Goal: Task Accomplishment & Management: Manage account settings

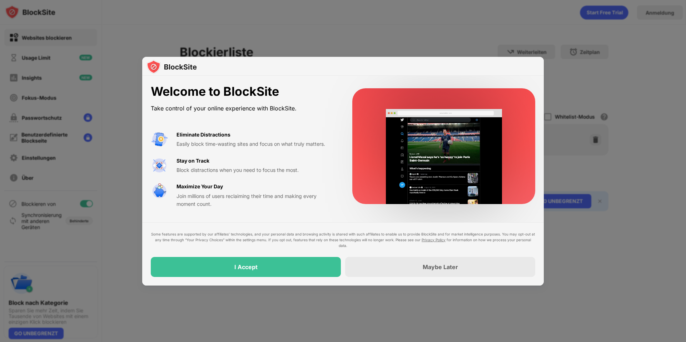
click at [284, 265] on div "I Accept" at bounding box center [246, 267] width 190 height 20
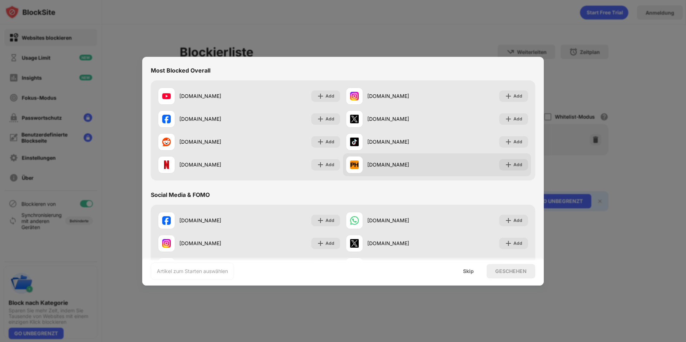
scroll to position [71, 0]
click at [513, 168] on div "Add" at bounding box center [517, 165] width 9 height 7
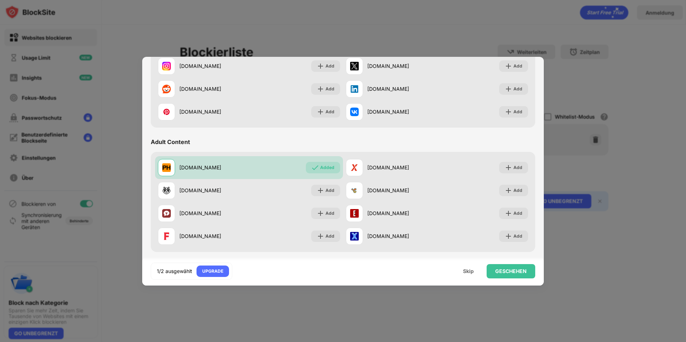
scroll to position [250, 0]
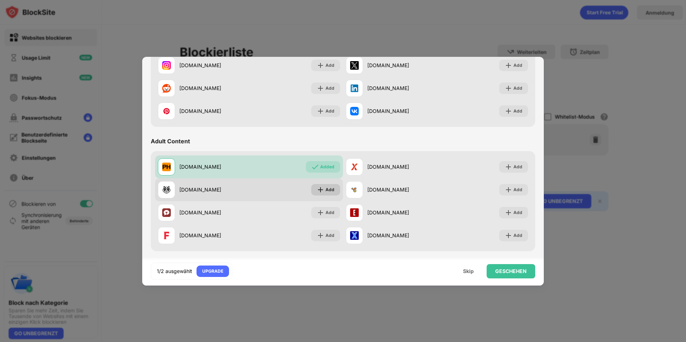
click at [325, 192] on div "Add" at bounding box center [329, 189] width 9 height 7
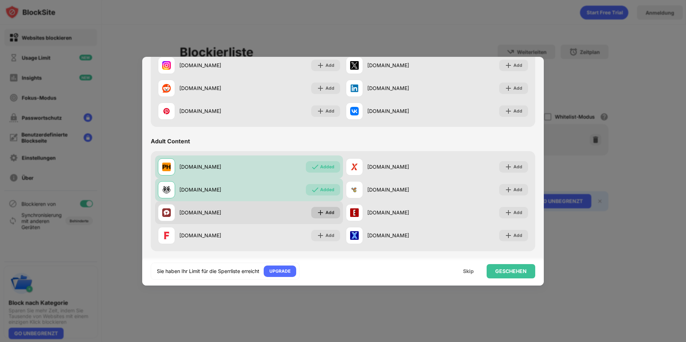
click at [325, 211] on div "Add" at bounding box center [329, 212] width 9 height 7
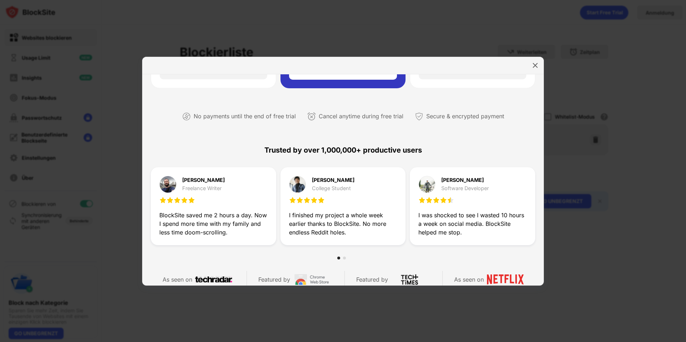
scroll to position [143, 0]
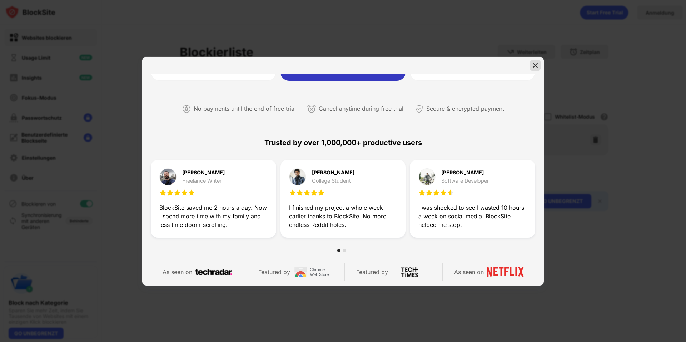
click at [537, 63] on img at bounding box center [535, 65] width 7 height 7
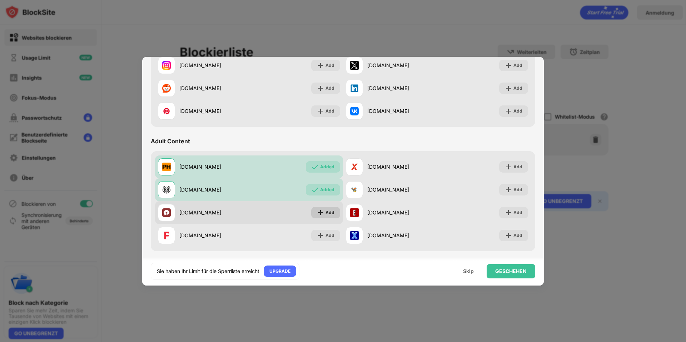
click at [327, 214] on div "Add" at bounding box center [329, 212] width 9 height 7
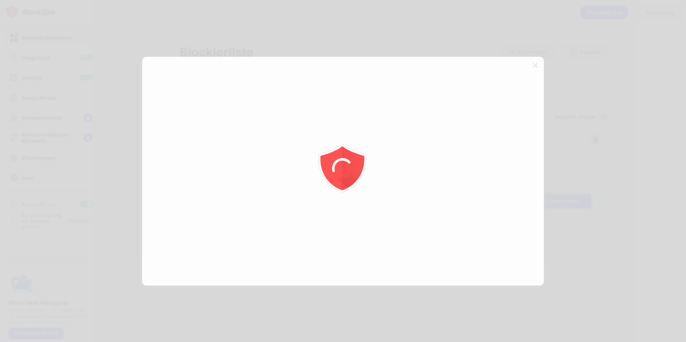
click at [536, 67] on div at bounding box center [343, 171] width 686 height 342
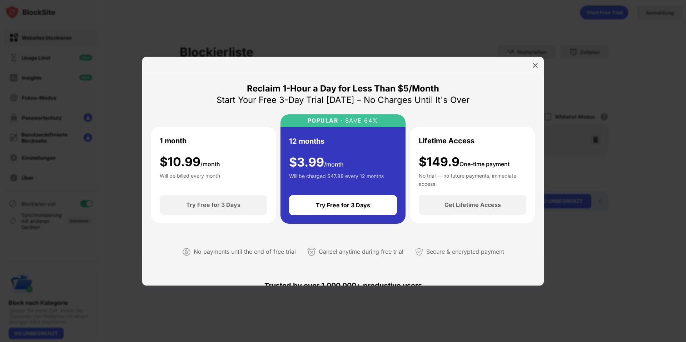
click at [536, 67] on img at bounding box center [535, 65] width 7 height 7
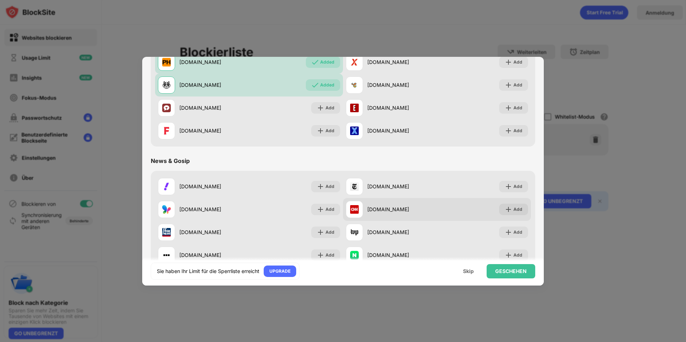
scroll to position [357, 0]
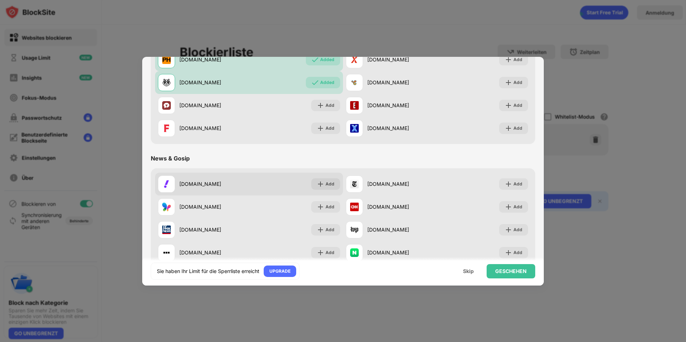
click at [333, 188] on div "Add" at bounding box center [325, 183] width 29 height 11
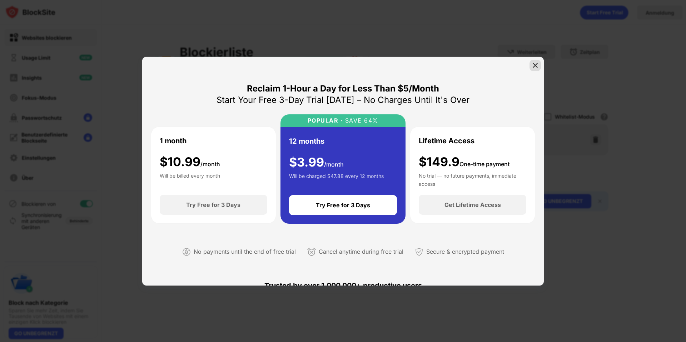
click at [538, 65] on img at bounding box center [535, 65] width 7 height 7
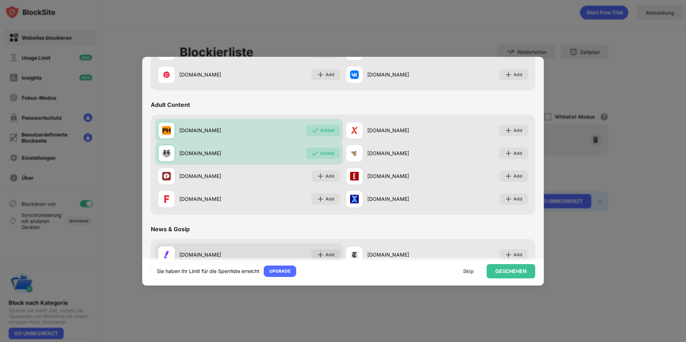
scroll to position [286, 0]
click at [511, 273] on div "GESCHEHEN" at bounding box center [510, 271] width 31 height 6
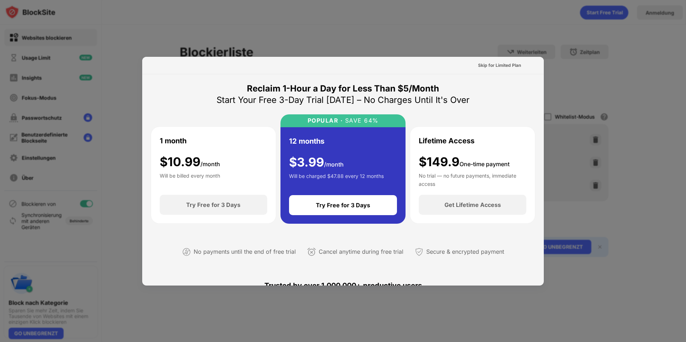
click at [543, 51] on div at bounding box center [343, 171] width 686 height 342
click at [603, 76] on div at bounding box center [343, 171] width 686 height 342
drag, startPoint x: 594, startPoint y: 78, endPoint x: 582, endPoint y: 79, distance: 11.8
click at [593, 78] on div at bounding box center [343, 171] width 686 height 342
click at [559, 60] on div at bounding box center [343, 171] width 686 height 342
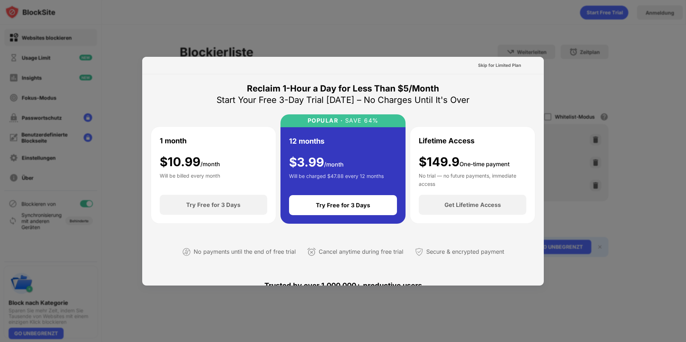
click at [45, 51] on div at bounding box center [343, 171] width 686 height 342
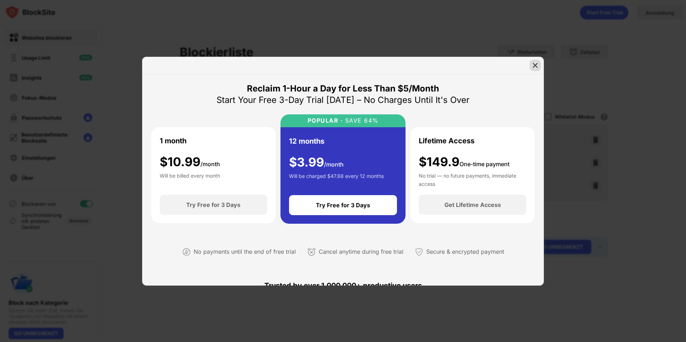
click at [533, 66] on img at bounding box center [535, 65] width 7 height 7
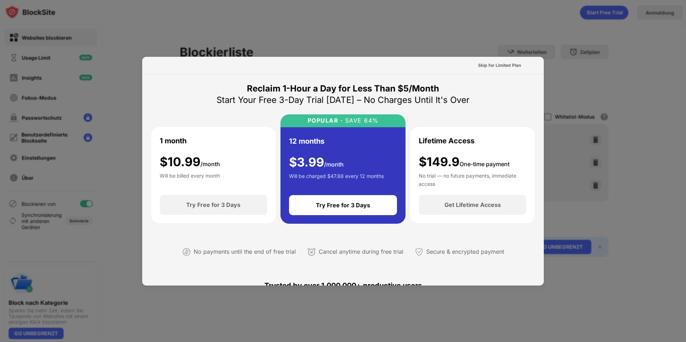
click at [549, 57] on div at bounding box center [343, 171] width 686 height 342
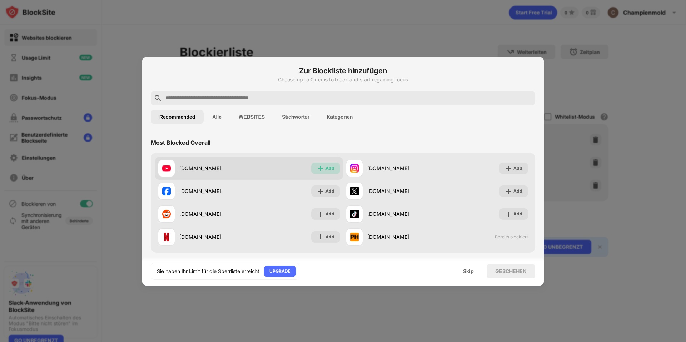
click at [325, 169] on div "Add" at bounding box center [329, 168] width 9 height 7
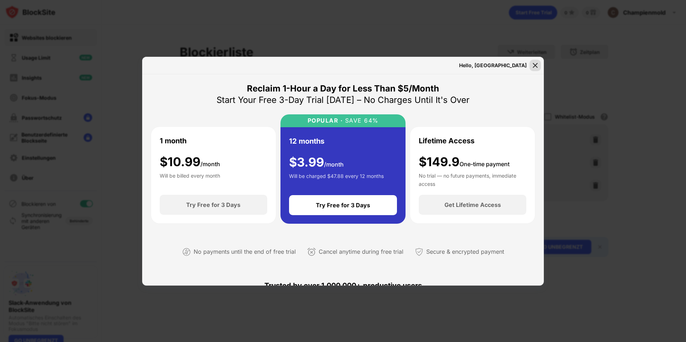
click at [533, 64] on img at bounding box center [535, 65] width 7 height 7
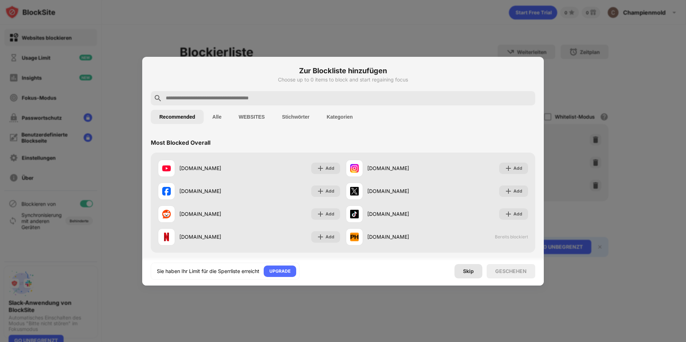
click at [475, 270] on div "Skip" at bounding box center [468, 271] width 28 height 14
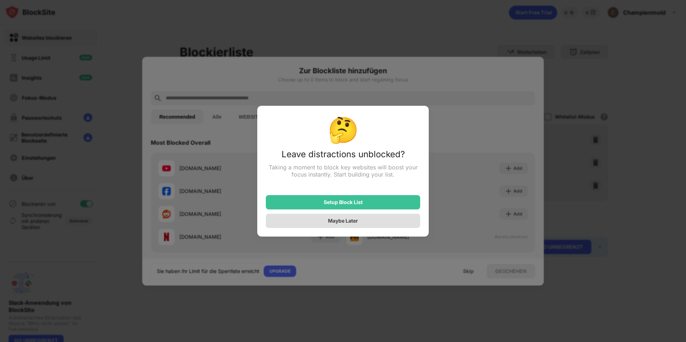
click at [362, 224] on div "Maybe Later" at bounding box center [343, 221] width 154 height 14
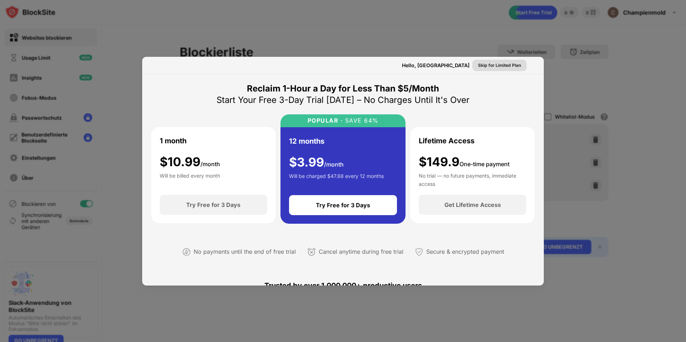
click at [491, 64] on div "Skip for Limited Plan" at bounding box center [499, 65] width 43 height 7
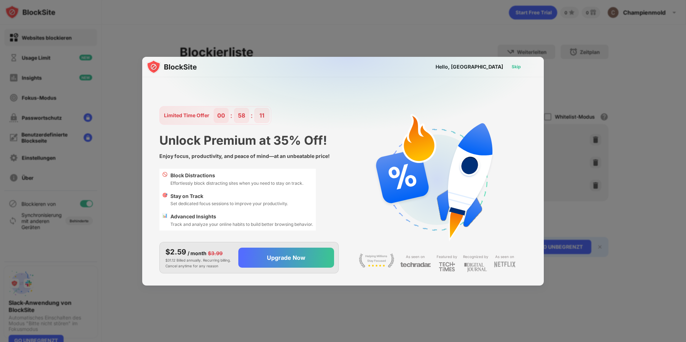
click at [512, 65] on div "Skip" at bounding box center [516, 66] width 9 height 7
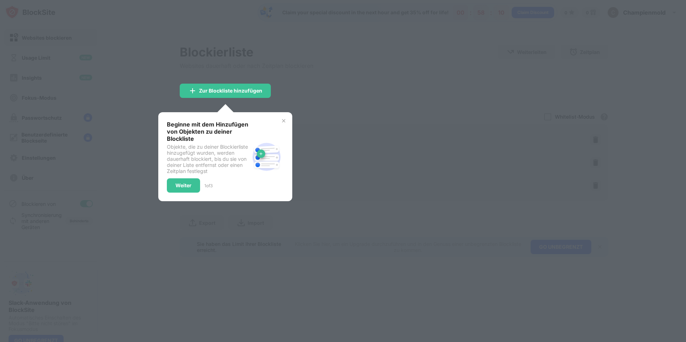
click at [278, 94] on div at bounding box center [343, 171] width 686 height 342
click at [282, 115] on div "Beginne mit dem Hinzufügen von Objekten zu deiner Blockliste Objekte, die zu de…" at bounding box center [225, 156] width 134 height 89
click at [180, 182] on div "Weiter" at bounding box center [183, 185] width 33 height 14
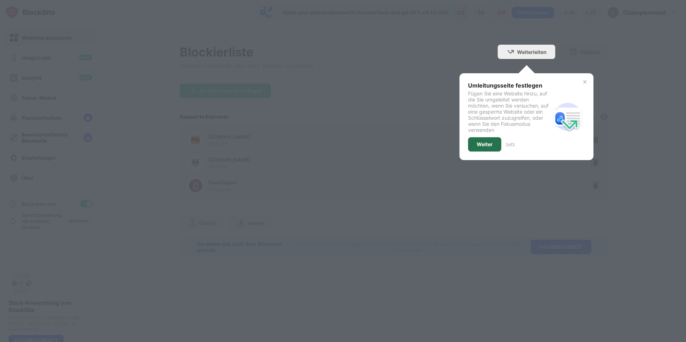
click at [481, 145] on div "Weiter" at bounding box center [485, 144] width 16 height 6
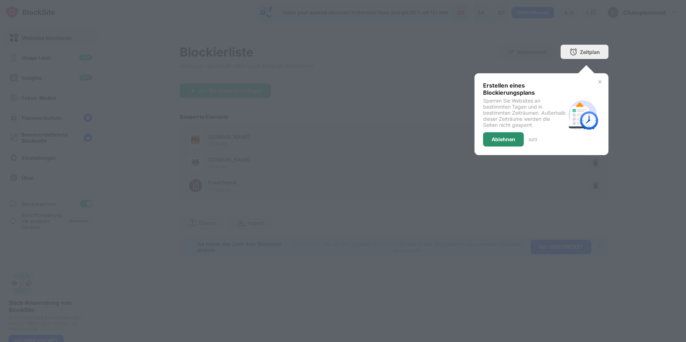
click at [503, 136] on div "Ablehnen" at bounding box center [504, 139] width 24 height 6
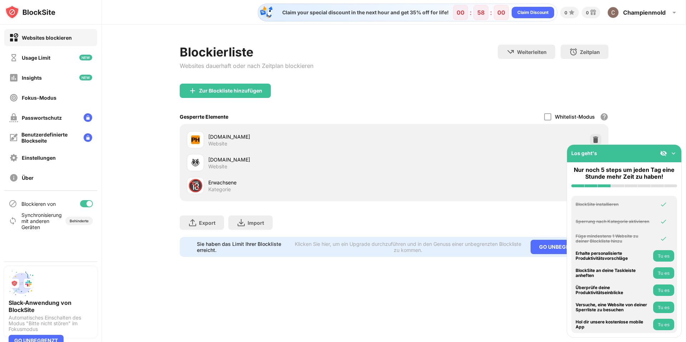
click at [663, 256] on button "Tu es" at bounding box center [663, 255] width 21 height 11
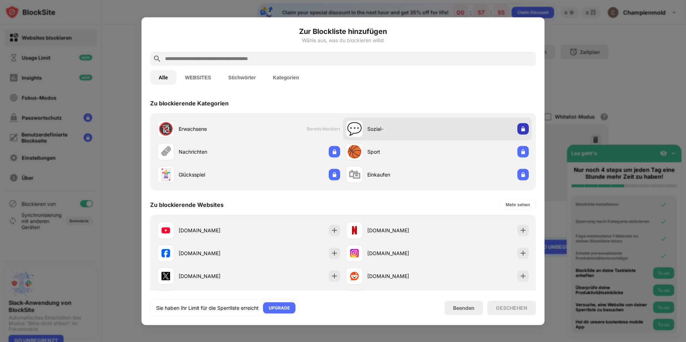
click at [519, 129] on img at bounding box center [522, 128] width 7 height 7
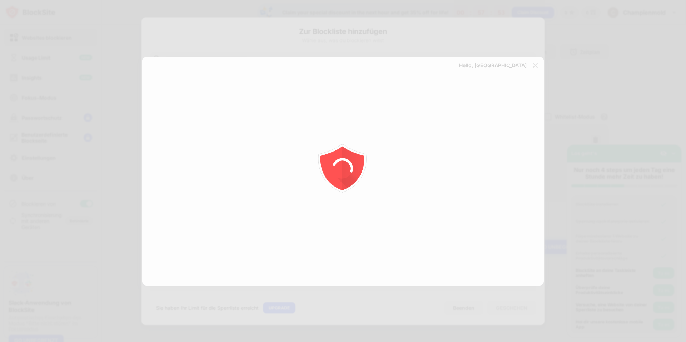
click at [81, 101] on div at bounding box center [343, 171] width 686 height 342
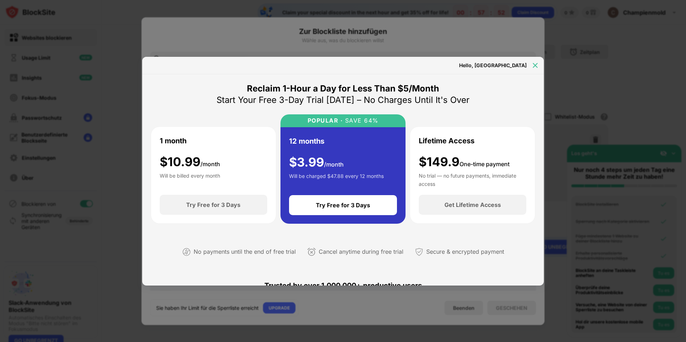
click at [540, 68] on div at bounding box center [534, 65] width 11 height 11
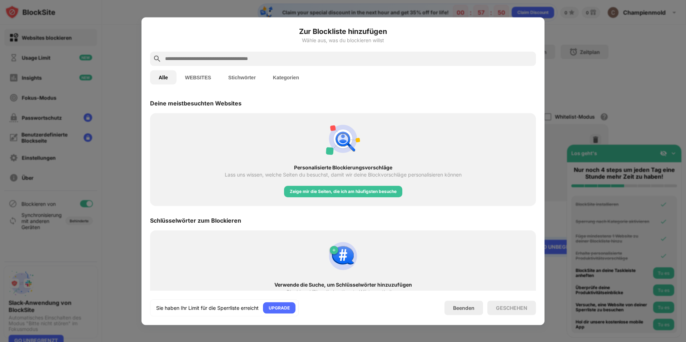
scroll to position [261, 0]
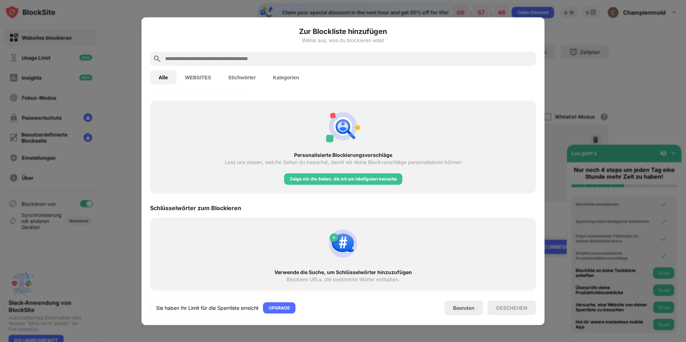
click at [507, 308] on div "GESCHEHEN" at bounding box center [511, 308] width 31 height 6
click at [469, 315] on div "Sie haben Ihr Limit für die Sperrliste erreicht UPGRADE Beenden GESCHEHEN" at bounding box center [343, 307] width 386 height 17
click at [470, 307] on div "Beenden" at bounding box center [463, 308] width 21 height 6
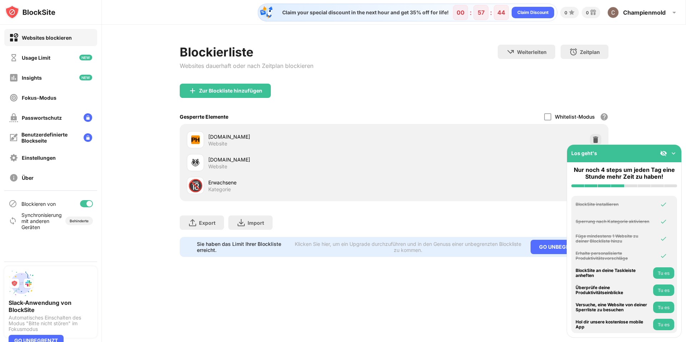
click at [663, 305] on button "Tu es" at bounding box center [663, 307] width 21 height 11
click at [673, 152] on img at bounding box center [673, 153] width 7 height 7
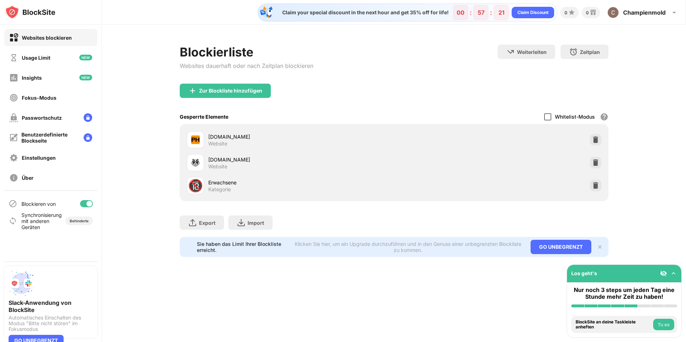
click at [549, 114] on div at bounding box center [547, 116] width 7 height 7
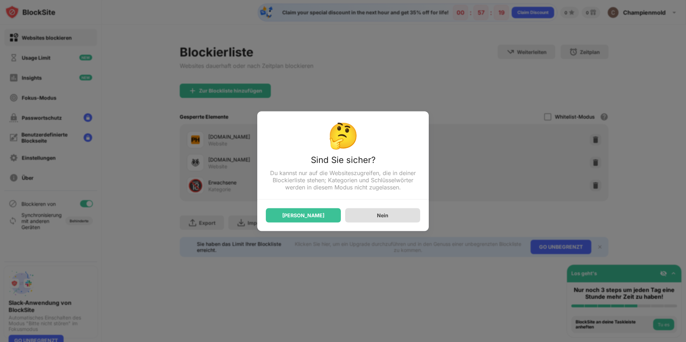
click at [371, 215] on div "Nein" at bounding box center [382, 215] width 75 height 14
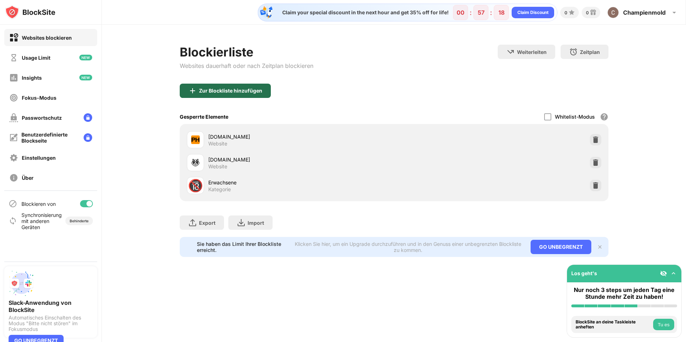
click at [233, 95] on div "Zur Blockliste hinzufügen" at bounding box center [225, 91] width 91 height 14
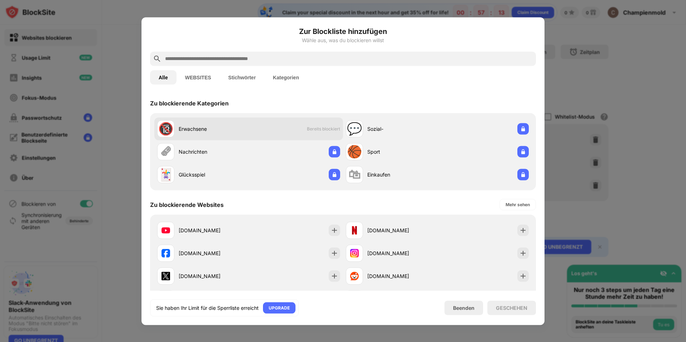
click at [329, 128] on span "Bereits blockiert" at bounding box center [323, 128] width 33 height 5
click at [206, 74] on button "WEBSITES" at bounding box center [197, 77] width 43 height 14
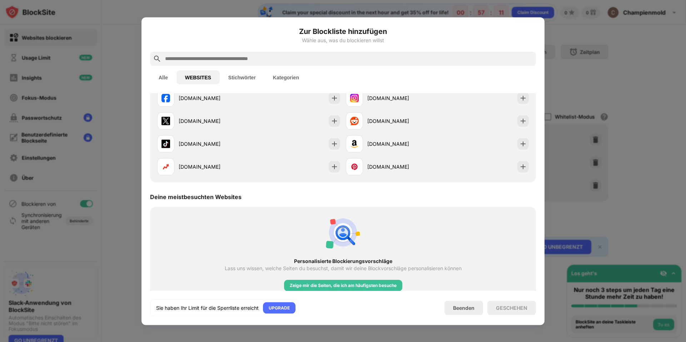
scroll to position [63, 0]
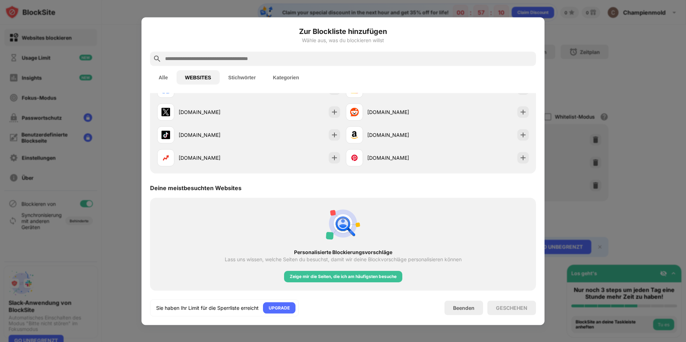
click at [245, 68] on div "Alle WEBSITES Stichwörter Kategorien" at bounding box center [343, 77] width 386 height 23
click at [245, 69] on div "Alle WEBSITES Stichwörter Kategorien" at bounding box center [343, 77] width 386 height 23
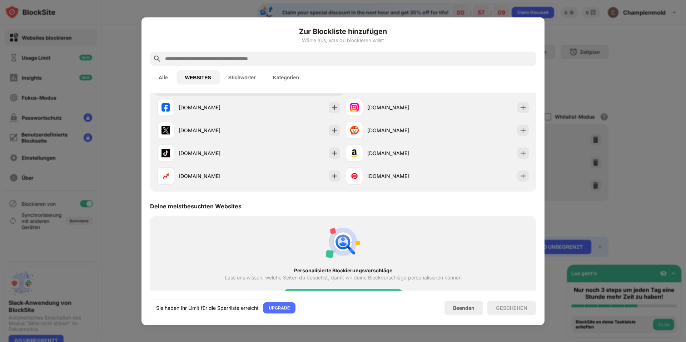
scroll to position [0, 0]
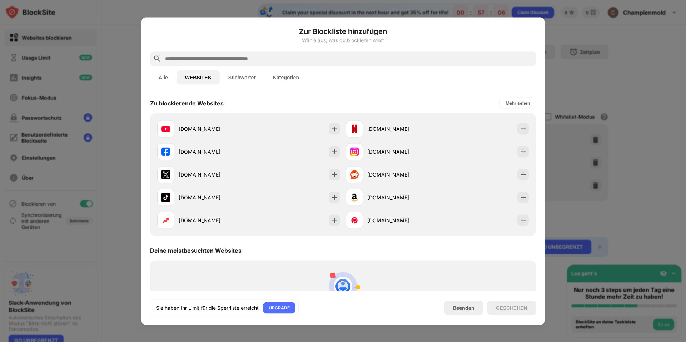
click at [123, 185] on div at bounding box center [343, 171] width 686 height 342
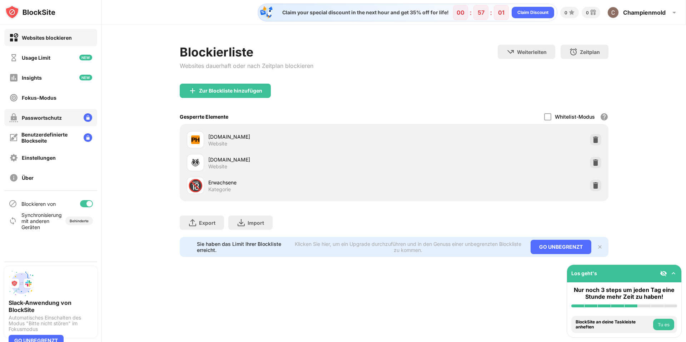
click at [69, 117] on div "Passwortschutz" at bounding box center [50, 117] width 93 height 17
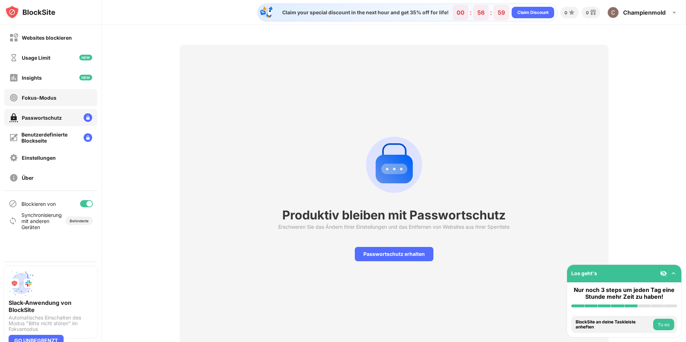
click at [68, 94] on div "Fokus-Modus" at bounding box center [50, 97] width 93 height 17
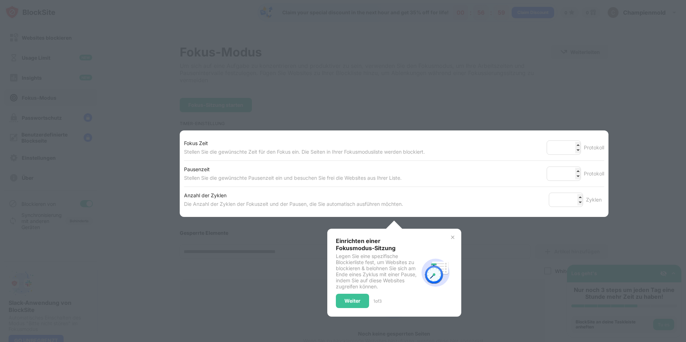
click at [67, 66] on div at bounding box center [343, 171] width 686 height 342
drag, startPoint x: 365, startPoint y: 186, endPoint x: 375, endPoint y: 174, distance: 14.7
click at [365, 185] on div "Fokus Zeit Stellen Sie die gewünschte Zeit für den Fokus ein. Die Seiten in Ihr…" at bounding box center [394, 174] width 420 height 78
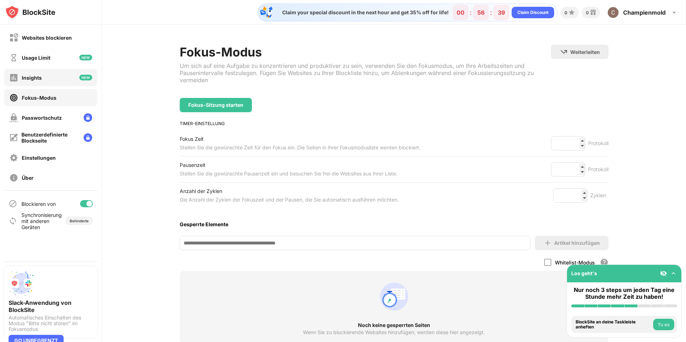
click at [69, 74] on div "Insights" at bounding box center [50, 77] width 93 height 17
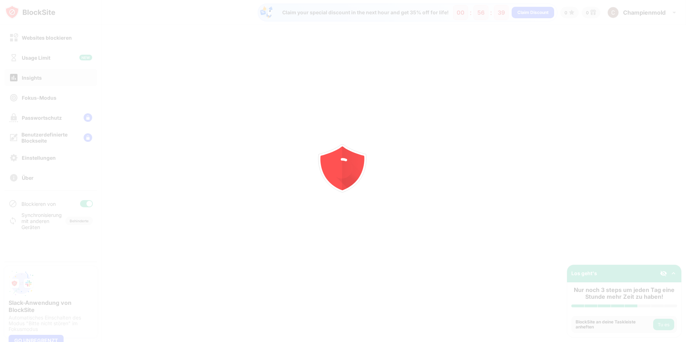
click at [65, 54] on div at bounding box center [343, 171] width 686 height 342
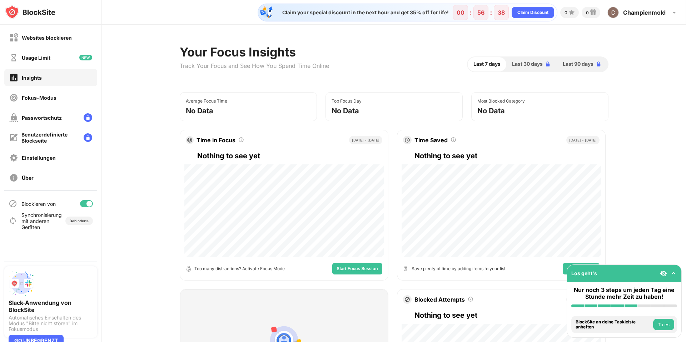
click at [65, 37] on div "Websites blockieren" at bounding box center [47, 38] width 50 height 6
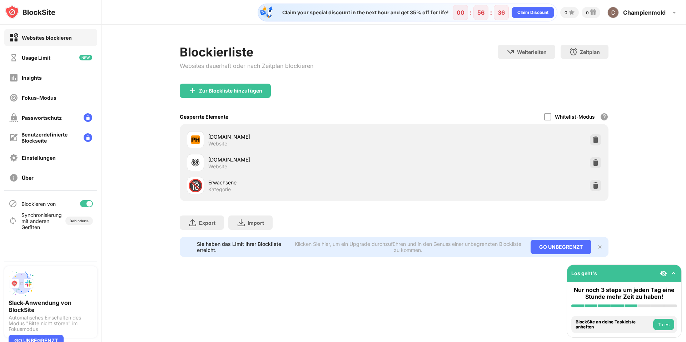
click at [234, 83] on div "Blockierliste Websites dauerhaft oder nach Zeitplan blockieren" at bounding box center [247, 64] width 134 height 39
click at [232, 87] on div "Zur Blockliste hinzufügen" at bounding box center [225, 91] width 91 height 14
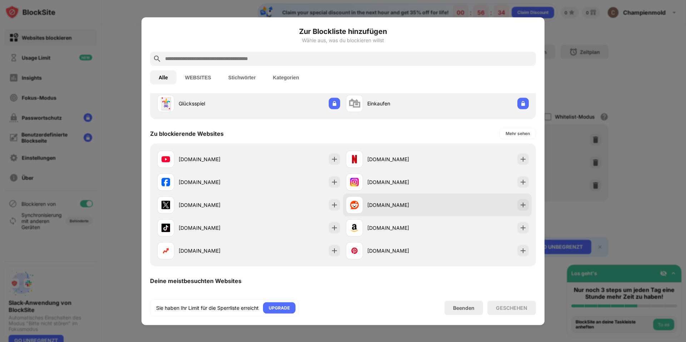
scroll to position [71, 0]
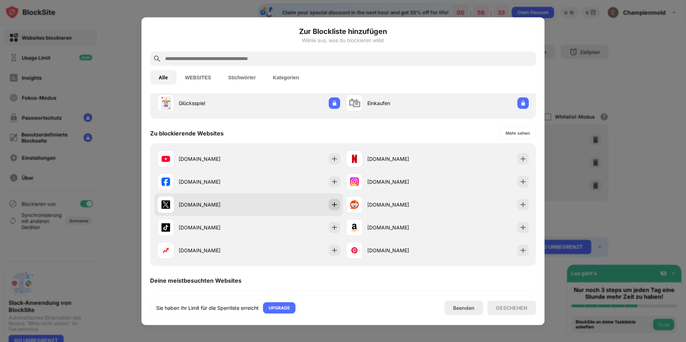
click at [331, 205] on img at bounding box center [334, 204] width 7 height 7
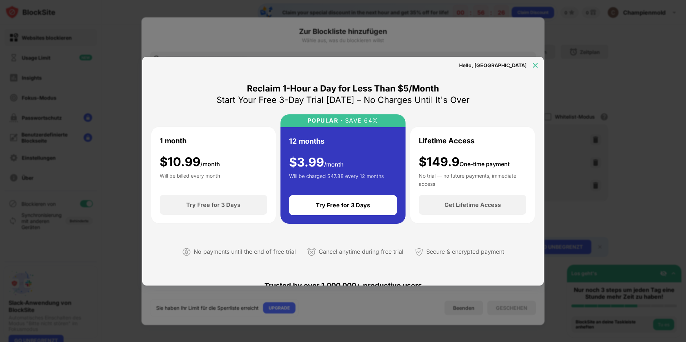
click at [534, 65] on img at bounding box center [535, 65] width 7 height 7
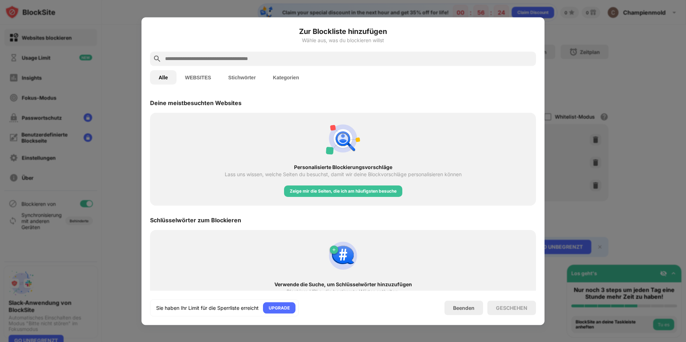
scroll to position [261, 0]
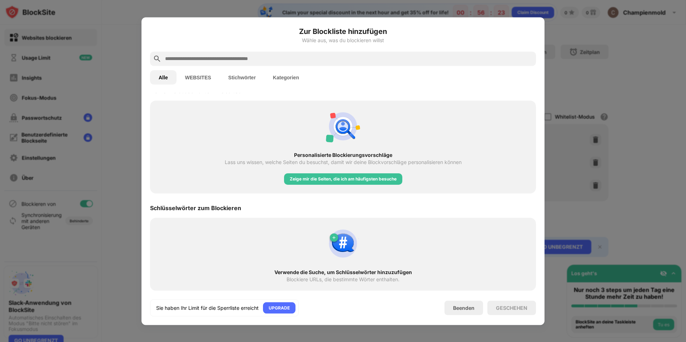
click at [583, 190] on div at bounding box center [343, 171] width 686 height 342
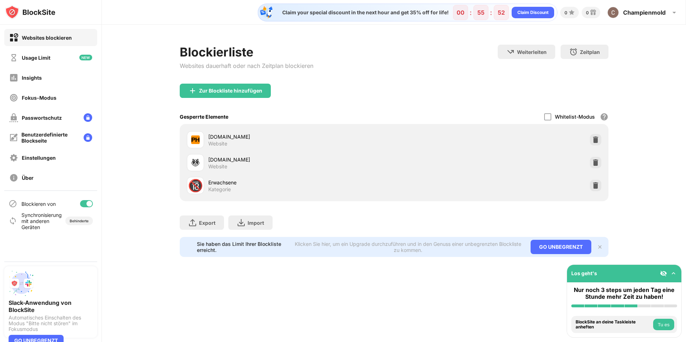
click at [670, 269] on div "Los geht's" at bounding box center [624, 274] width 114 height 18
click at [671, 272] on img at bounding box center [673, 273] width 7 height 7
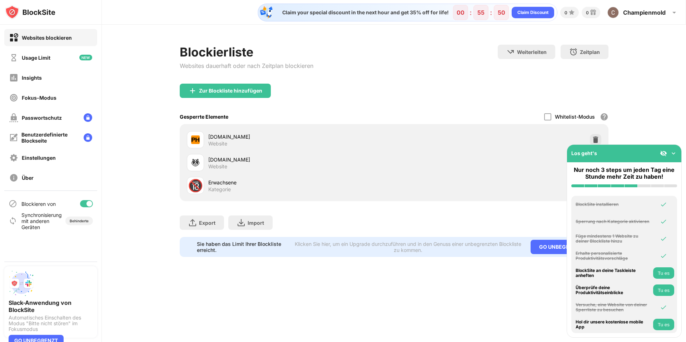
click at [664, 271] on button "Tu es" at bounding box center [663, 272] width 21 height 11
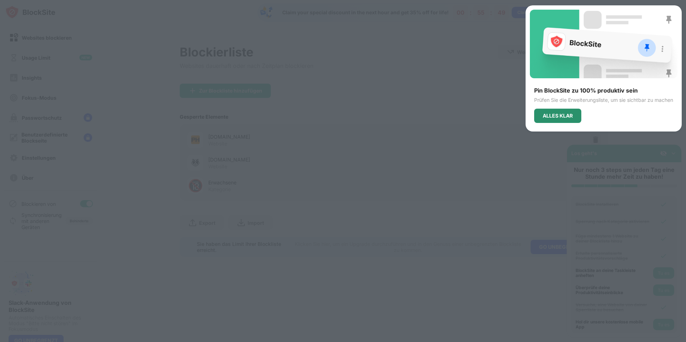
click at [566, 115] on div "ALLES KLAR" at bounding box center [558, 116] width 30 height 6
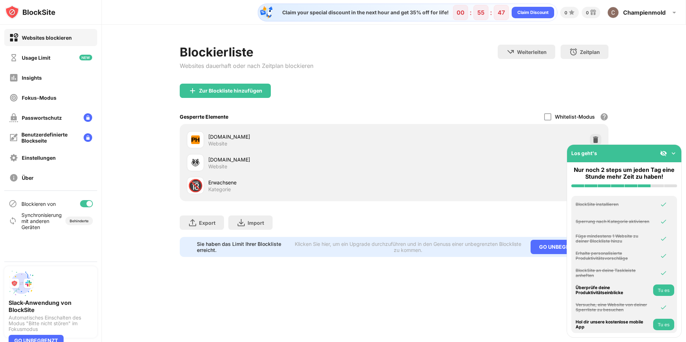
click at [665, 291] on button "Tu es" at bounding box center [663, 289] width 21 height 11
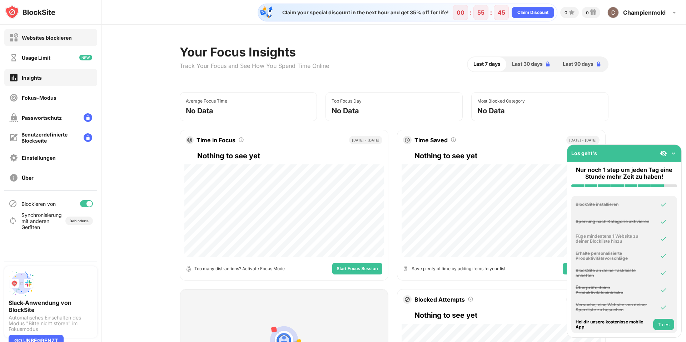
click at [40, 42] on div "Websites blockieren" at bounding box center [50, 37] width 93 height 17
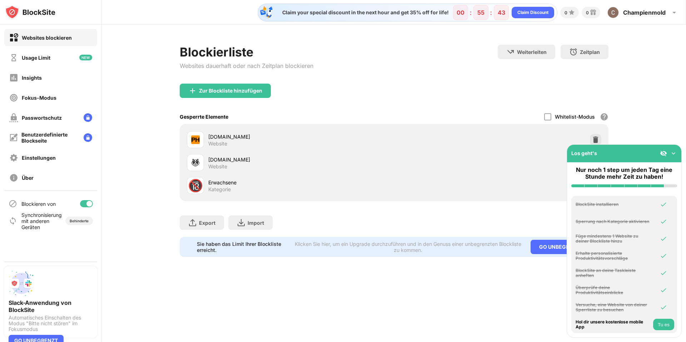
click at [660, 154] on img at bounding box center [663, 153] width 7 height 7
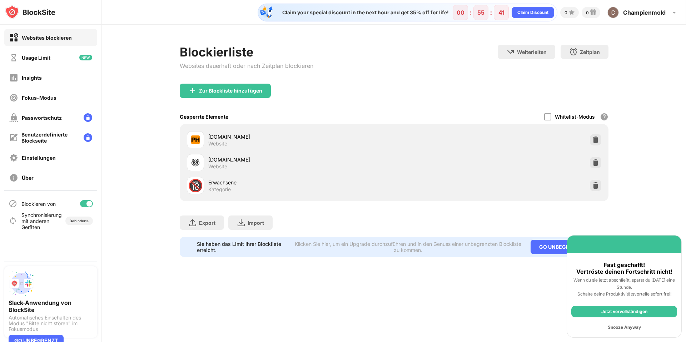
click at [632, 329] on div "Snooze Anyway" at bounding box center [624, 327] width 106 height 11
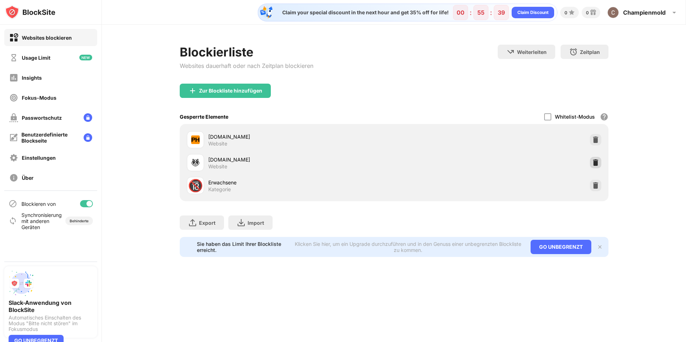
click at [592, 166] on img at bounding box center [595, 162] width 7 height 7
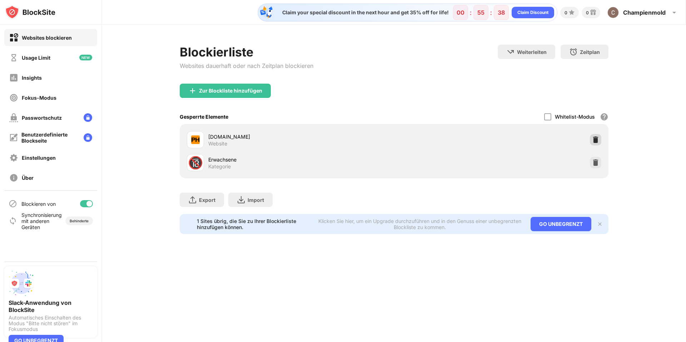
click at [594, 140] on img at bounding box center [595, 139] width 7 height 7
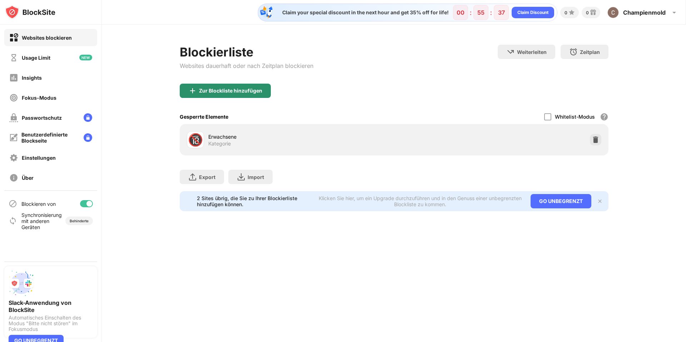
click at [214, 88] on div "Zur Blockliste hinzufügen" at bounding box center [230, 91] width 63 height 6
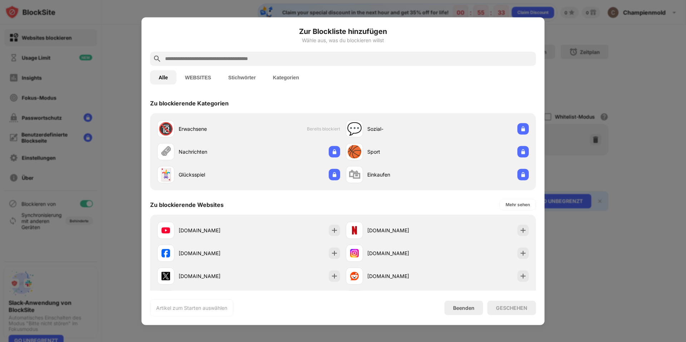
click at [200, 66] on div "Alle WEBSITES Stichwörter Kategorien" at bounding box center [343, 77] width 386 height 23
click at [199, 76] on button "WEBSITES" at bounding box center [197, 77] width 43 height 14
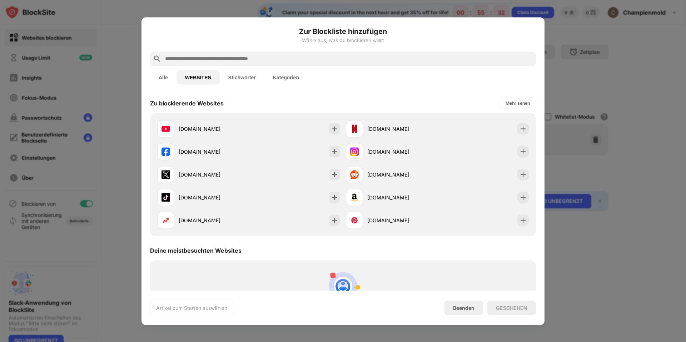
click at [246, 83] on button "Stichwörter" at bounding box center [242, 77] width 45 height 14
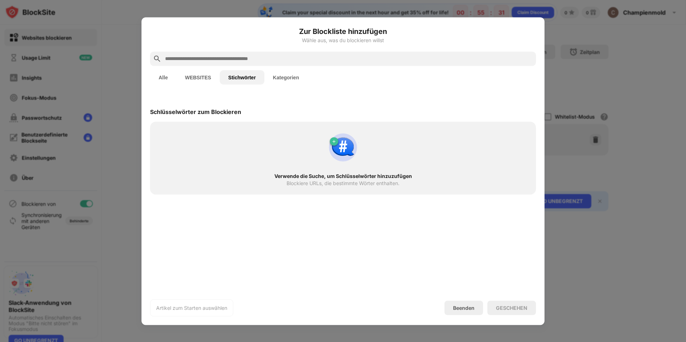
click at [277, 80] on button "Kategorien" at bounding box center [285, 77] width 43 height 14
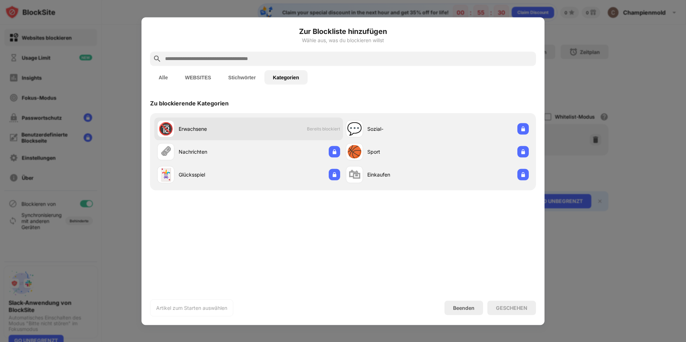
click at [327, 127] on span "Bereits blockiert" at bounding box center [323, 128] width 33 height 5
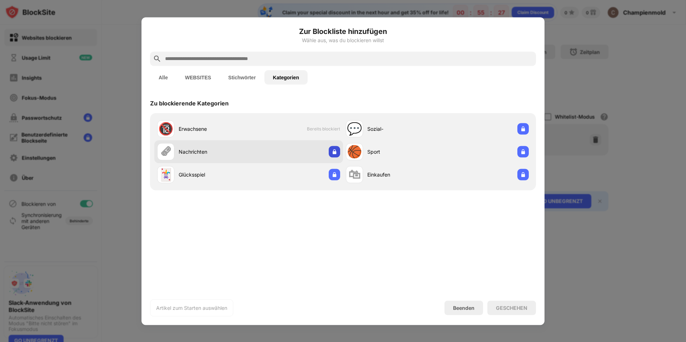
click at [338, 152] on div at bounding box center [334, 151] width 11 height 11
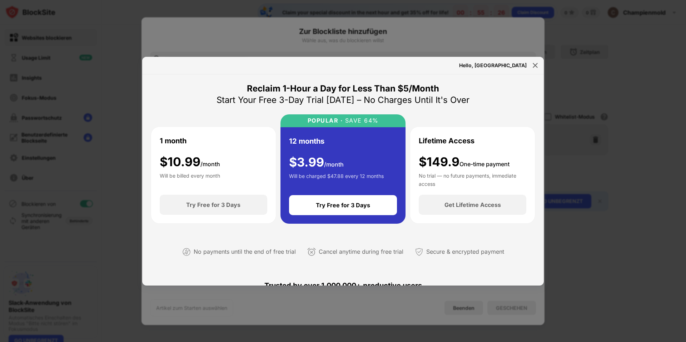
click at [517, 45] on div at bounding box center [343, 171] width 686 height 342
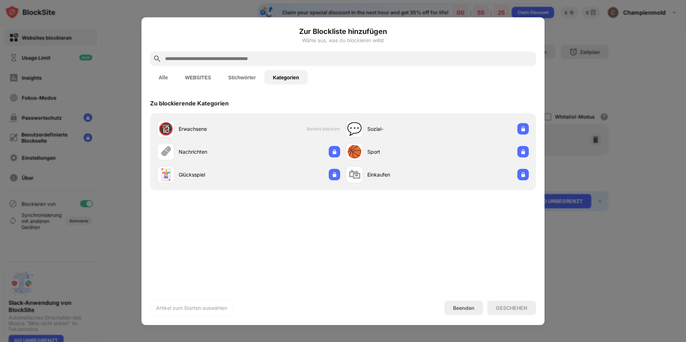
click at [170, 87] on div "Alle WEBSITES Stichwörter Kategorien" at bounding box center [343, 77] width 386 height 23
click at [168, 74] on button "Alle" at bounding box center [163, 77] width 26 height 14
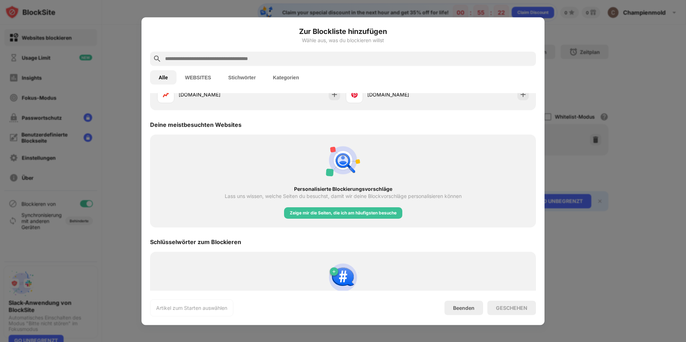
scroll to position [261, 0]
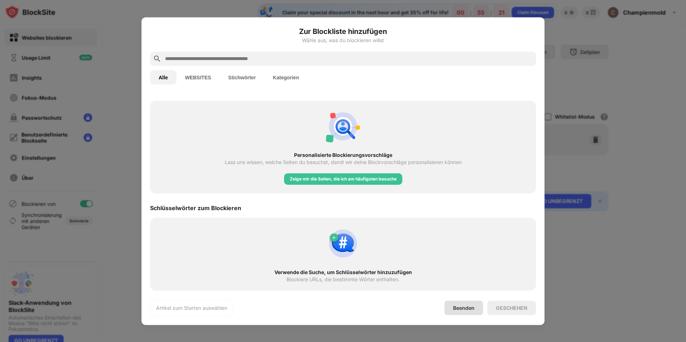
click at [476, 305] on div "Beenden" at bounding box center [463, 307] width 39 height 14
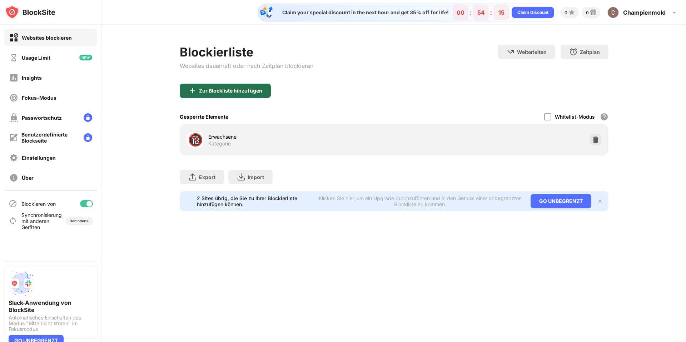
click at [248, 95] on div "Zur Blockliste hinzufügen" at bounding box center [225, 91] width 91 height 14
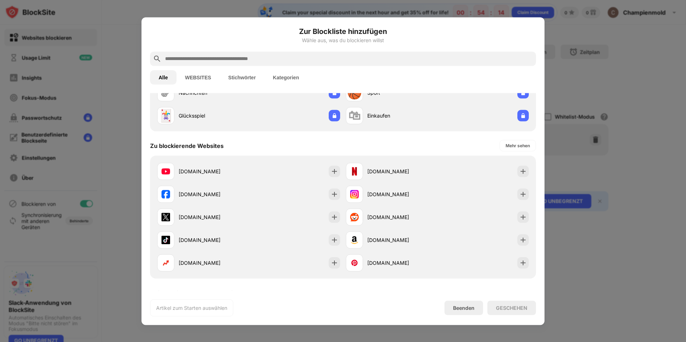
scroll to position [71, 0]
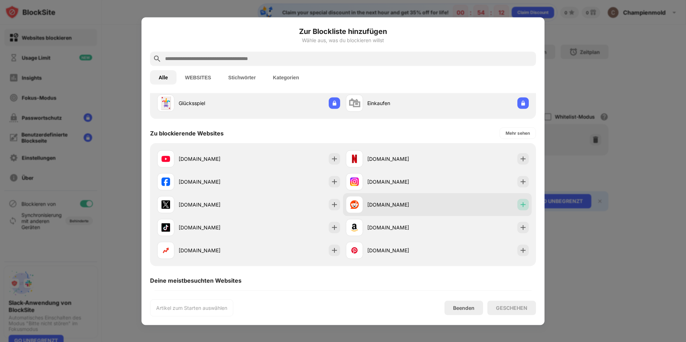
click at [519, 204] on img at bounding box center [522, 204] width 7 height 7
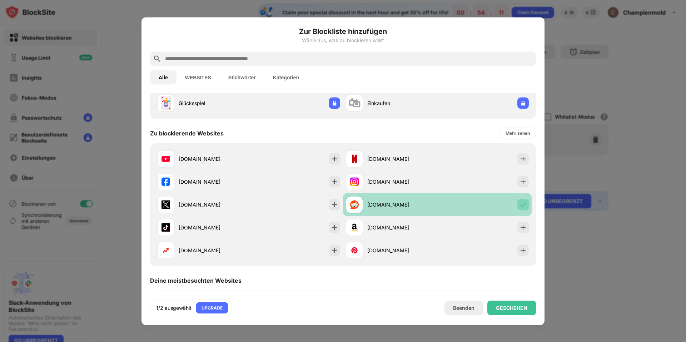
click at [522, 204] on div at bounding box center [522, 204] width 11 height 11
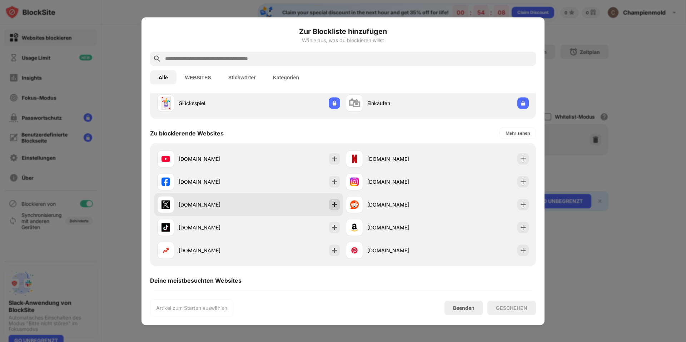
click at [331, 207] on img at bounding box center [334, 204] width 7 height 7
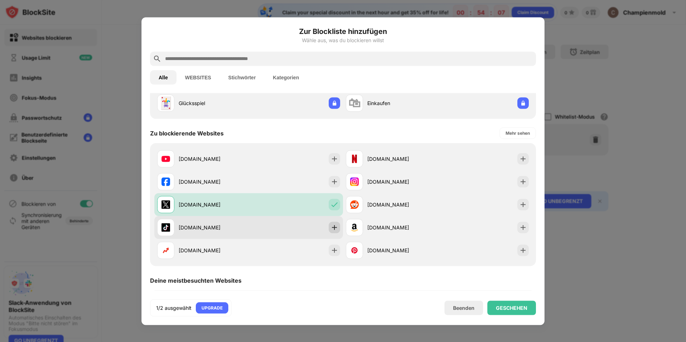
click at [332, 232] on div at bounding box center [334, 227] width 11 height 11
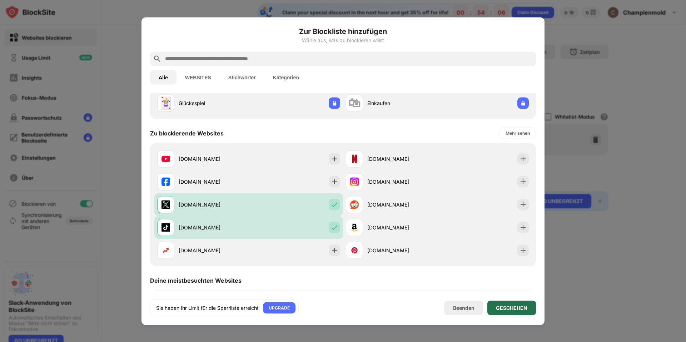
click at [512, 307] on div "GESCHEHEN" at bounding box center [511, 308] width 31 height 6
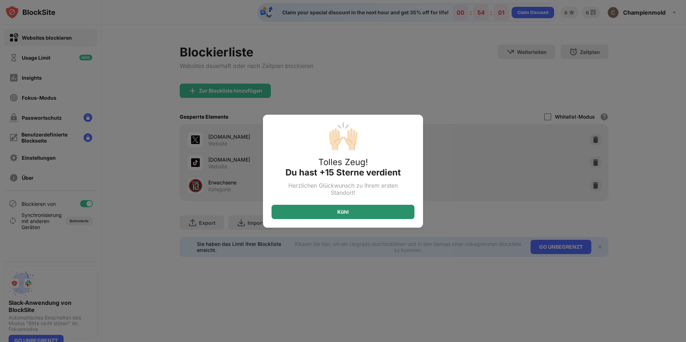
click at [384, 212] on div "Kühl" at bounding box center [343, 212] width 143 height 14
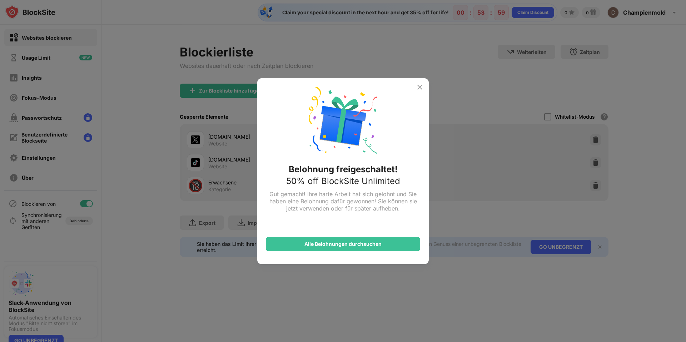
click at [414, 91] on div "Belohnung freigeschaltet! 50% off BlockSite Unlimited Gut gemacht! Ihre harte A…" at bounding box center [342, 171] width 171 height 186
click at [418, 85] on img at bounding box center [420, 87] width 9 height 9
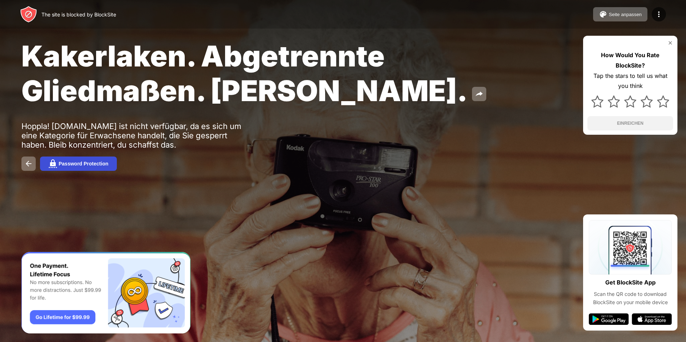
click at [91, 164] on div "Password Protection" at bounding box center [84, 164] width 50 height 6
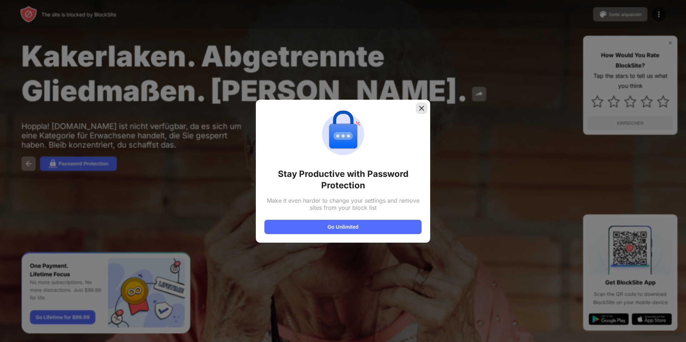
click at [424, 110] on img at bounding box center [421, 108] width 7 height 7
